Goal: Task Accomplishment & Management: Manage account settings

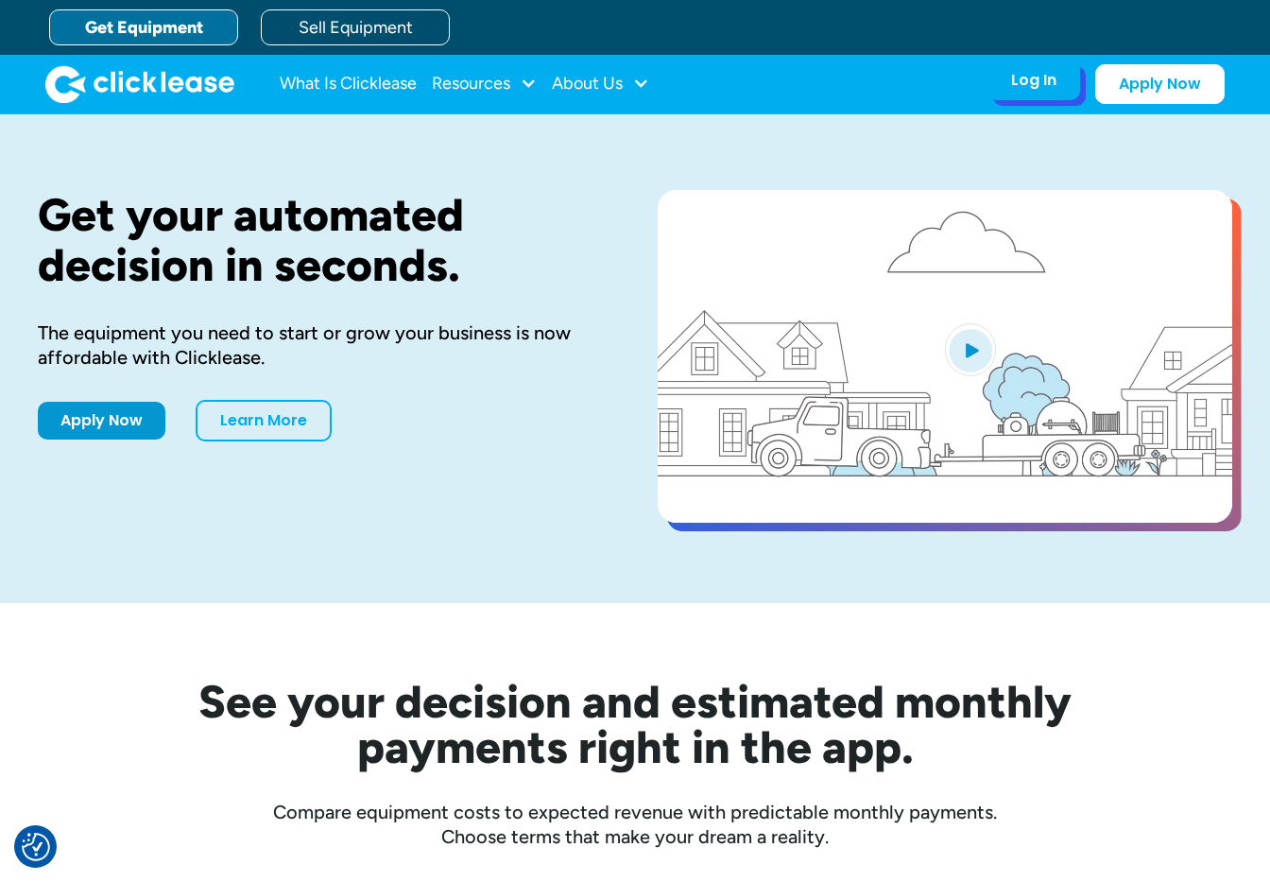
click at [1044, 88] on div "Log In" at bounding box center [1033, 80] width 45 height 19
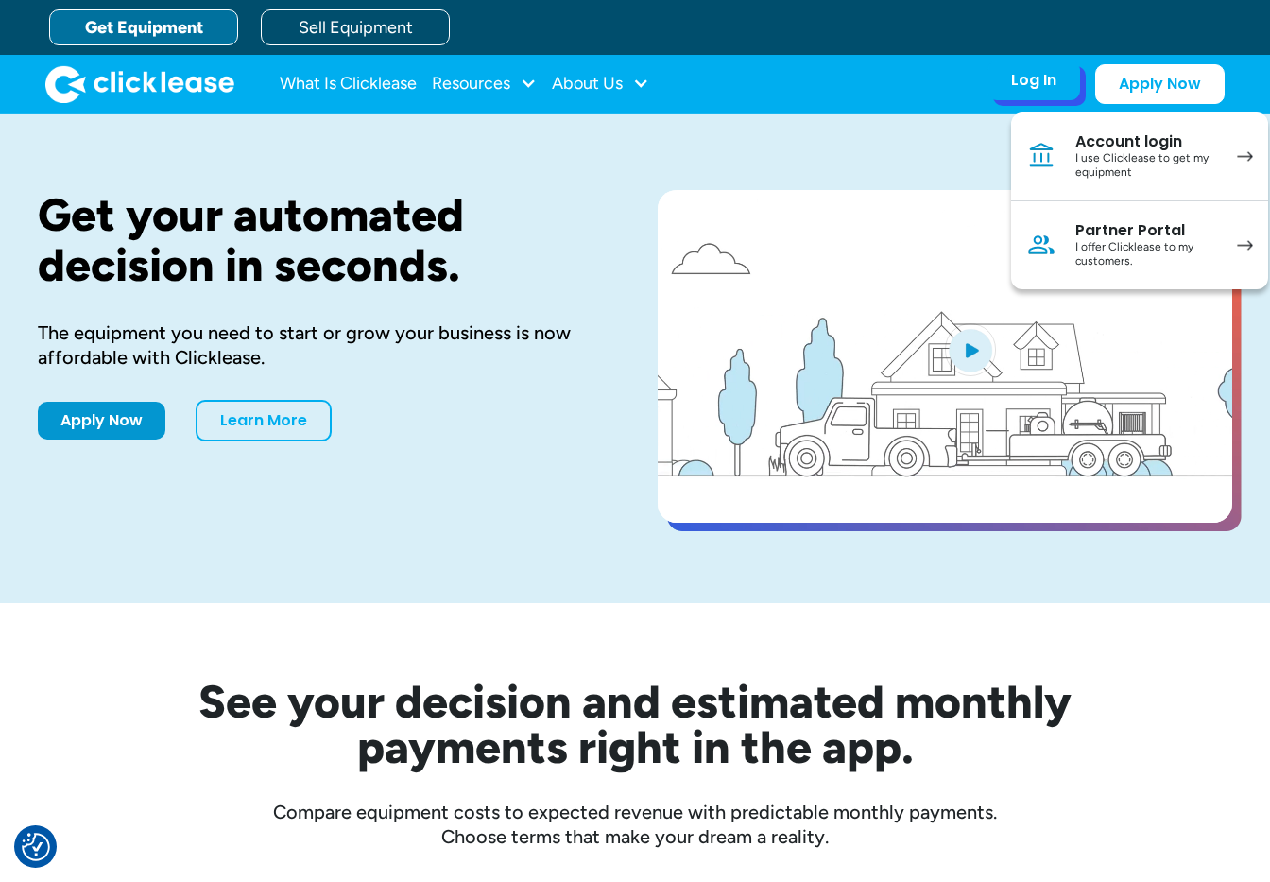
click at [1098, 254] on div "I offer Clicklease to my customers." at bounding box center [1146, 254] width 143 height 29
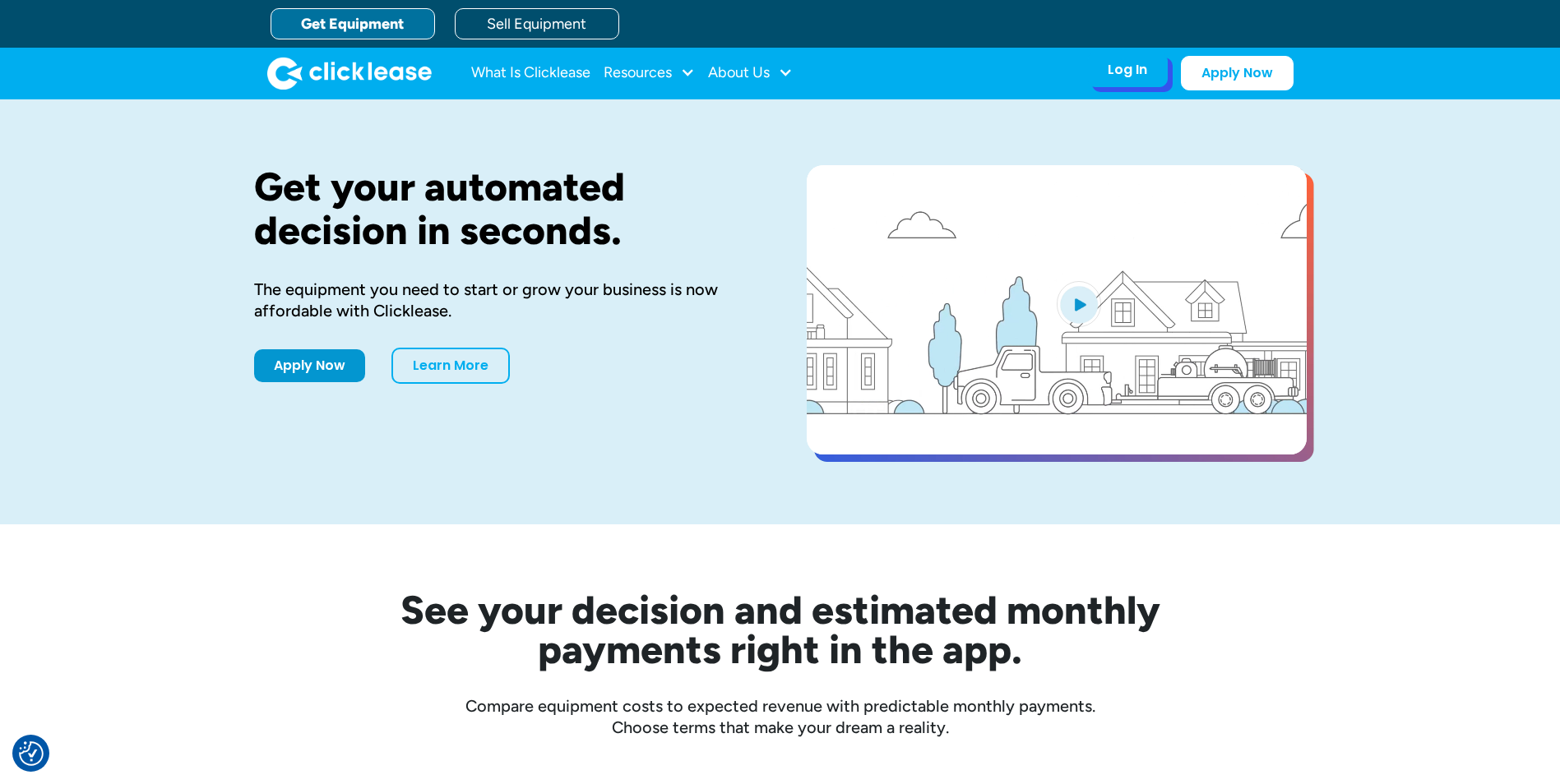
click at [1123, 75] on div "Log In" at bounding box center [1127, 70] width 39 height 17
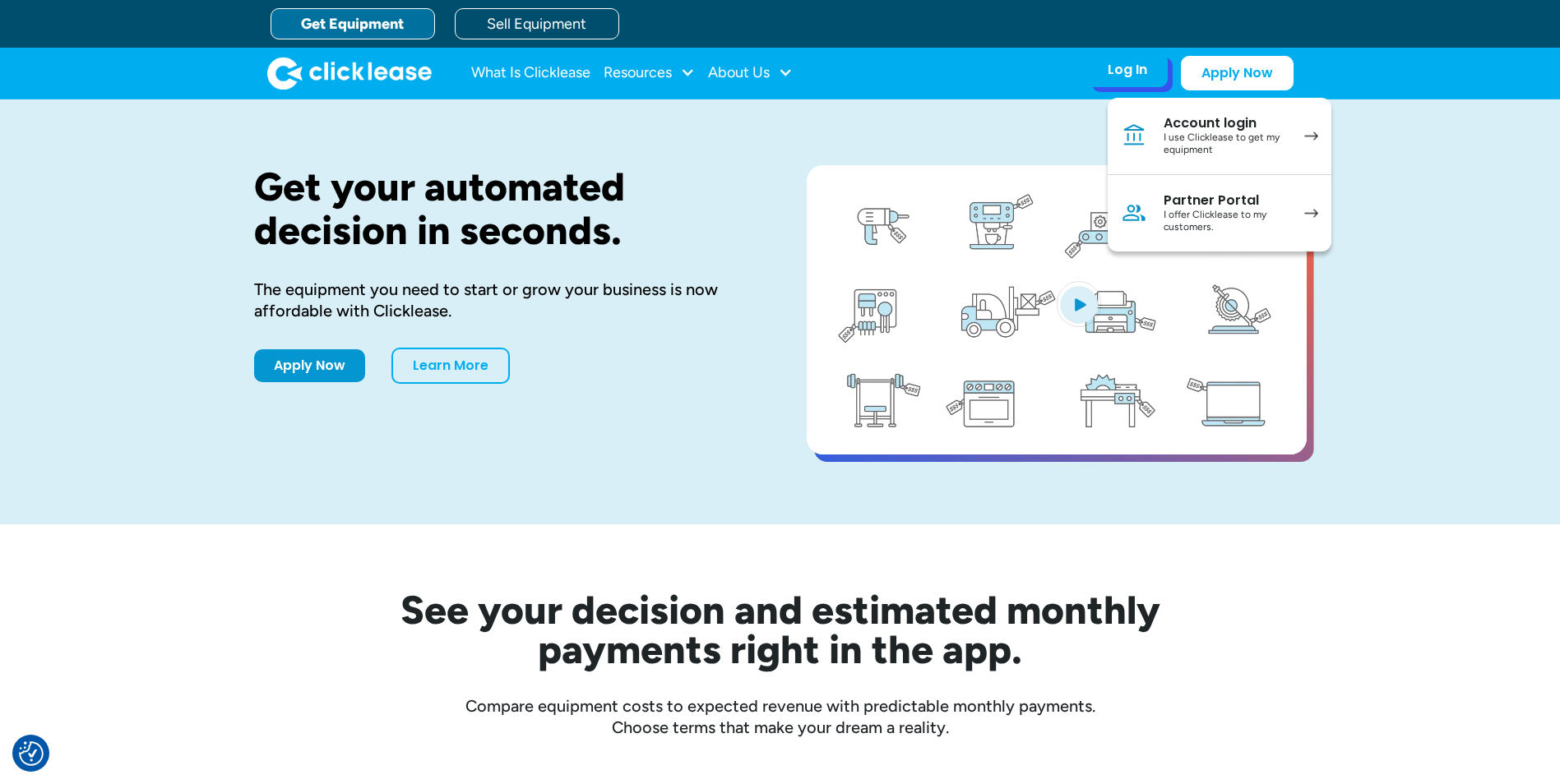
click at [1223, 211] on div "I offer Clicklease to my customers." at bounding box center [1226, 221] width 124 height 25
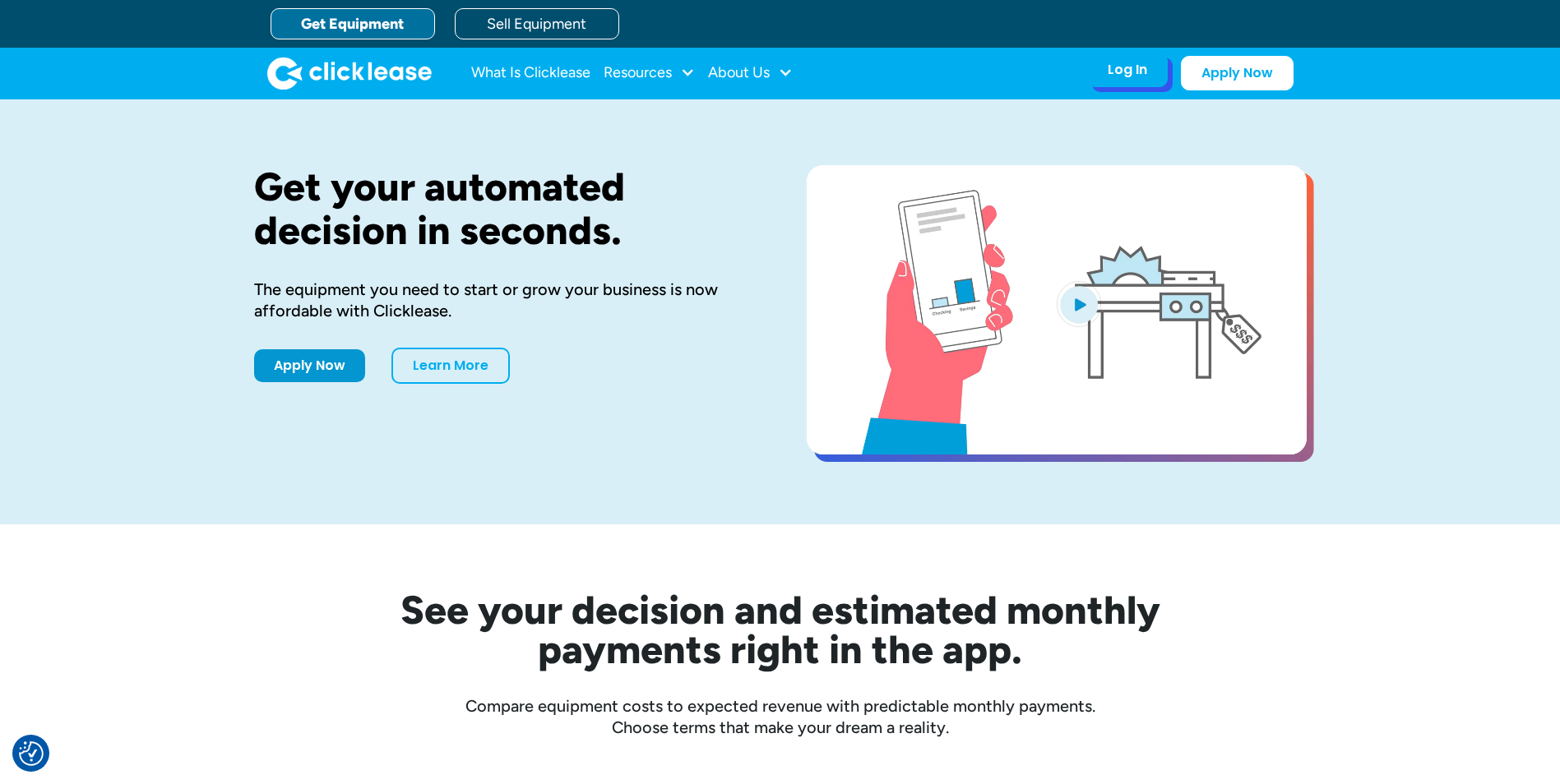
click at [1144, 73] on div "Log In" at bounding box center [1127, 70] width 39 height 17
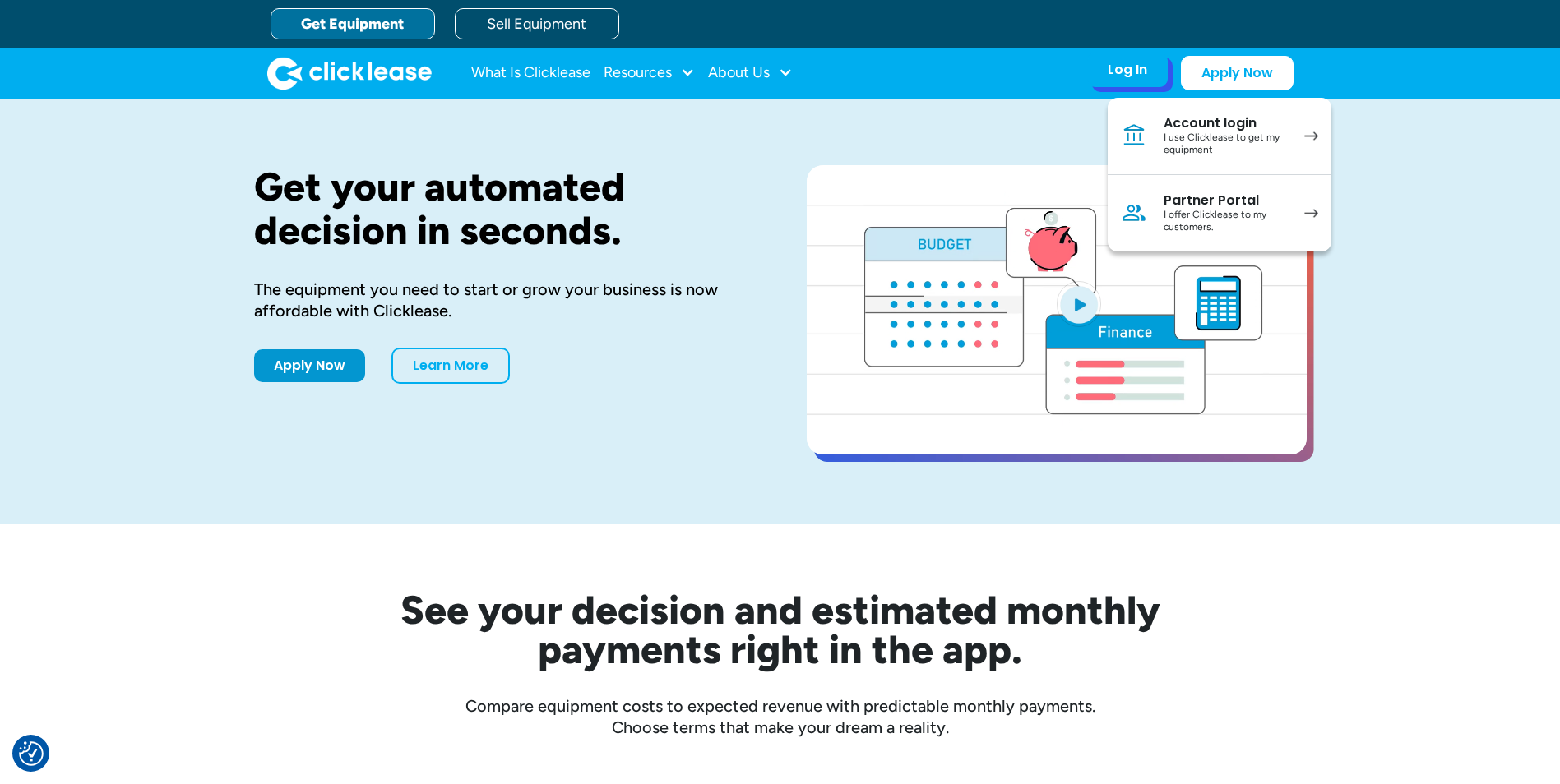
click at [1196, 211] on div "I offer Clicklease to my customers." at bounding box center [1226, 221] width 124 height 25
